Goal: Find specific page/section: Find specific page/section

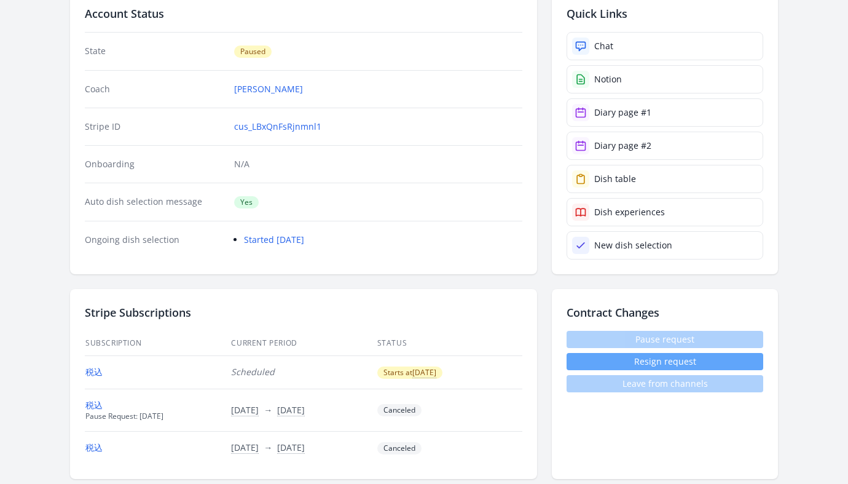
scroll to position [230, 0]
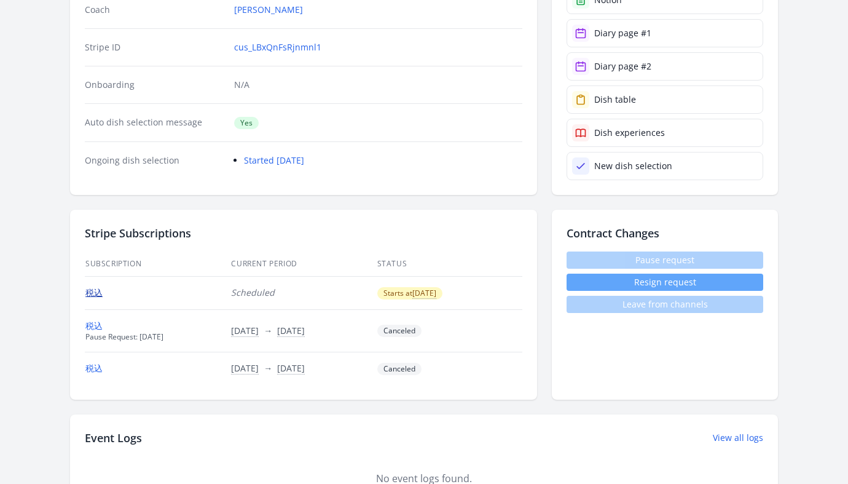
click at [90, 293] on link "税込" at bounding box center [93, 292] width 17 height 12
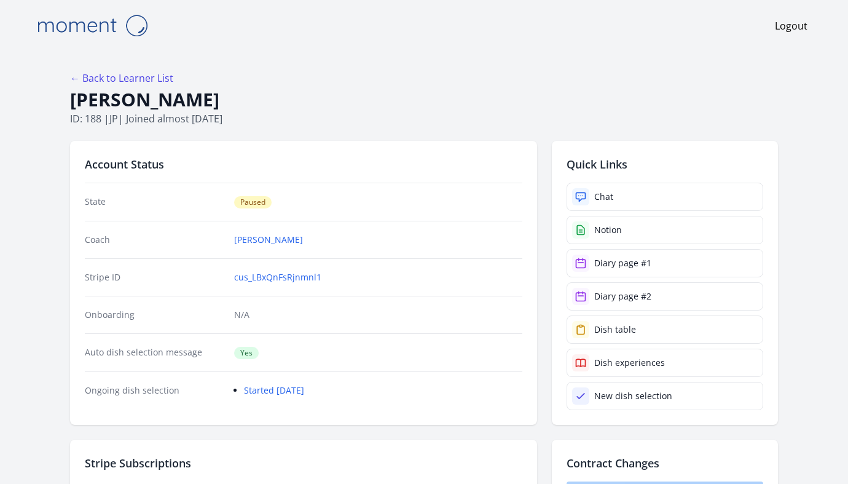
scroll to position [230, 0]
